Goal: Task Accomplishment & Management: Use online tool/utility

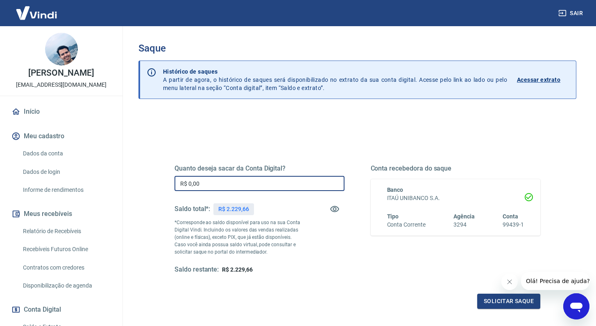
click at [234, 185] on input "R$ 0,00" at bounding box center [259, 183] width 170 height 15
type input "R$ 2.200,00"
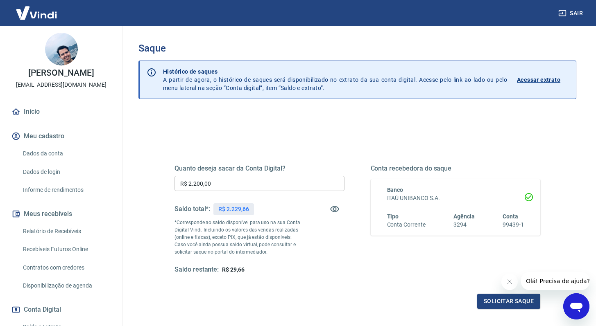
click at [407, 291] on div "Quanto deseja sacar da Conta Digital? R$ 2.200,00 ​ Saldo total*: R$ 2.229,66 *…" at bounding box center [357, 227] width 366 height 164
click at [506, 302] on button "Solicitar saque" at bounding box center [508, 301] width 63 height 15
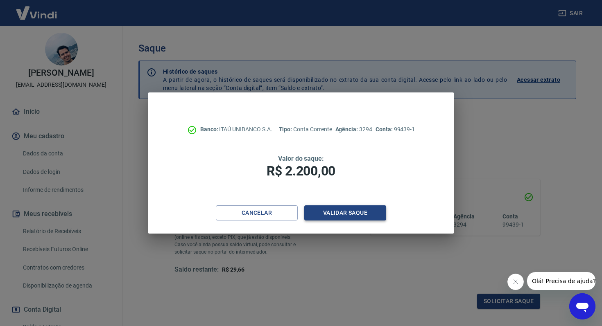
click at [329, 213] on button "Validar saque" at bounding box center [345, 213] width 82 height 15
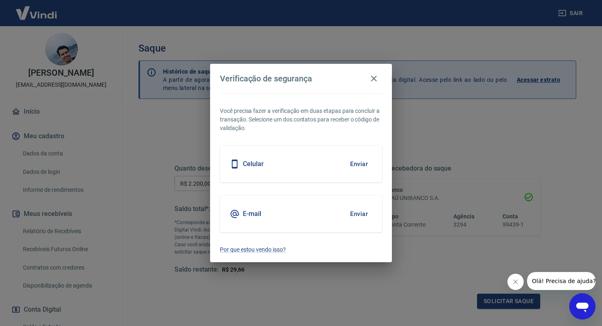
click at [358, 164] on button "Enviar" at bounding box center [359, 164] width 27 height 17
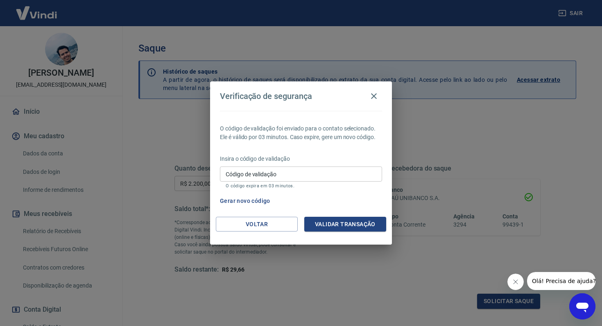
click at [294, 176] on input "Código de validação" at bounding box center [301, 174] width 162 height 15
click at [331, 156] on p "Insira o código de validação" at bounding box center [301, 159] width 162 height 9
click at [238, 204] on button "Gerar novo código" at bounding box center [245, 201] width 57 height 15
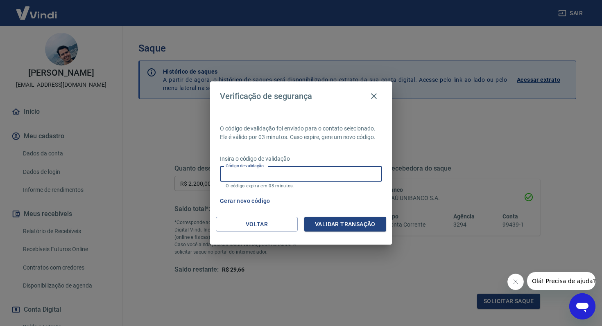
click at [315, 170] on input "Código de validação" at bounding box center [301, 174] width 162 height 15
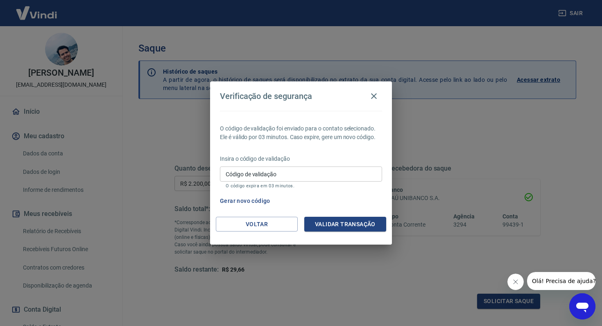
click at [323, 155] on p "Insira o código de validação" at bounding box center [301, 159] width 162 height 9
click at [249, 204] on button "Gerar novo código" at bounding box center [245, 201] width 57 height 15
click at [323, 162] on p "Insira o código de validação" at bounding box center [301, 159] width 162 height 9
